Goal: Obtain resource: Obtain resource

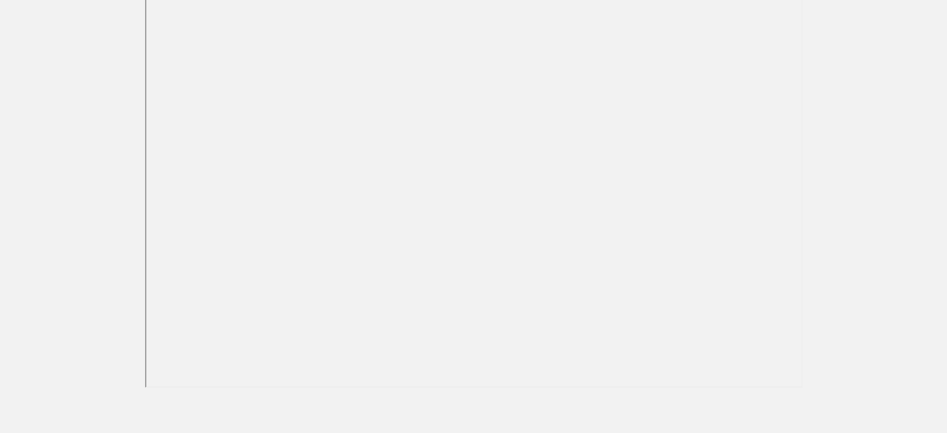
scroll to position [417, 0]
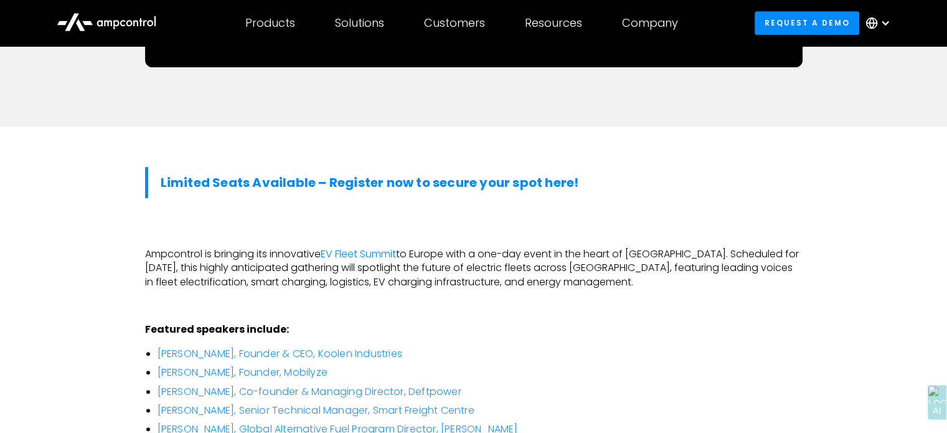
scroll to position [603, 0]
